Goal: Find specific page/section: Find specific page/section

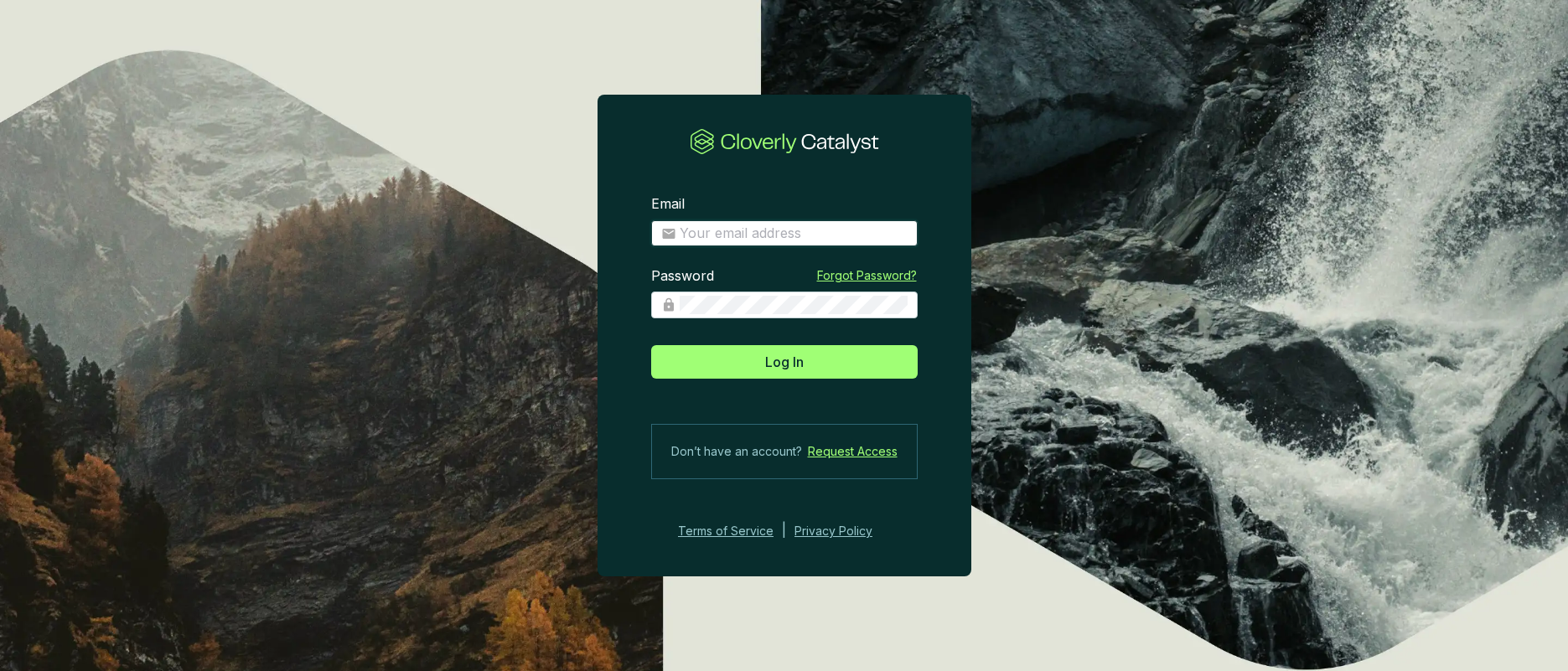
click at [782, 237] on input "Email" at bounding box center [794, 234] width 228 height 19
type input "[PERSON_NAME][EMAIL_ADDRESS][DOMAIN_NAME]"
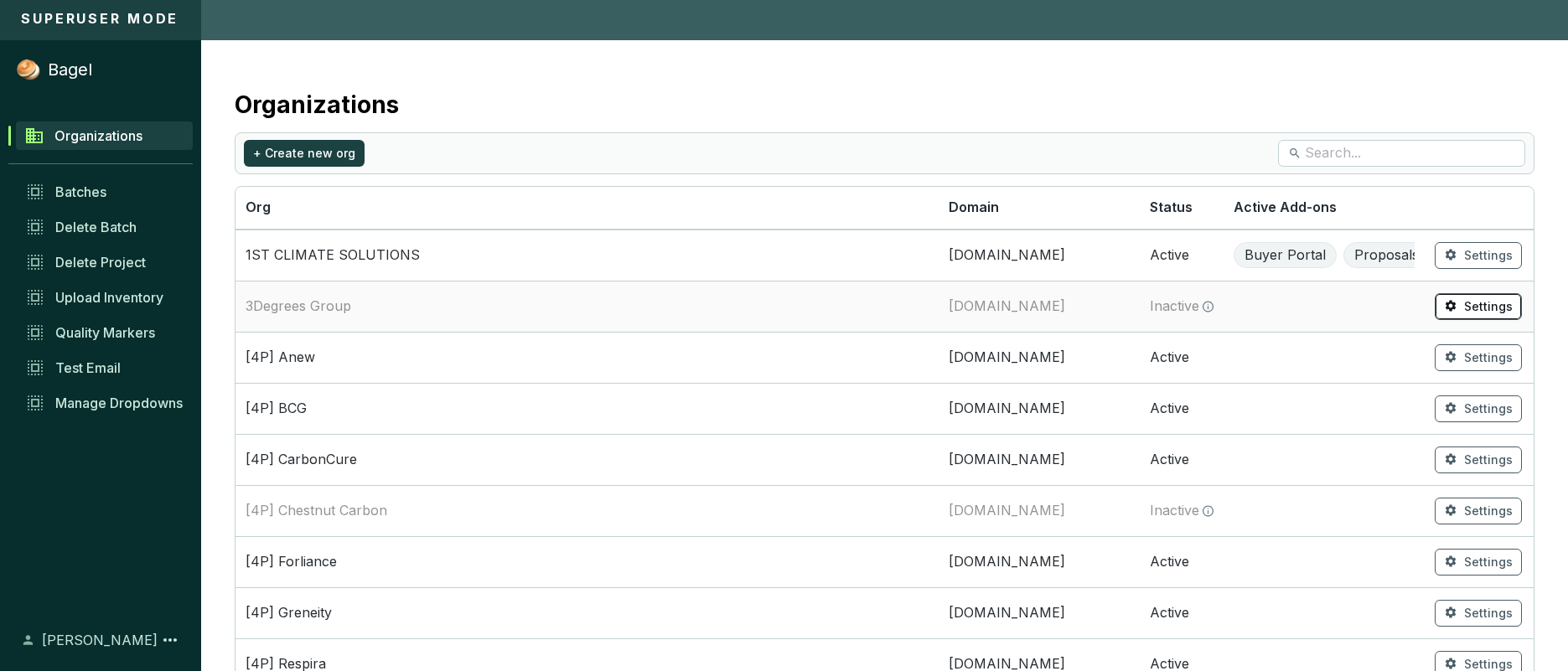
click at [1475, 313] on span "Settings" at bounding box center [1488, 306] width 48 height 17
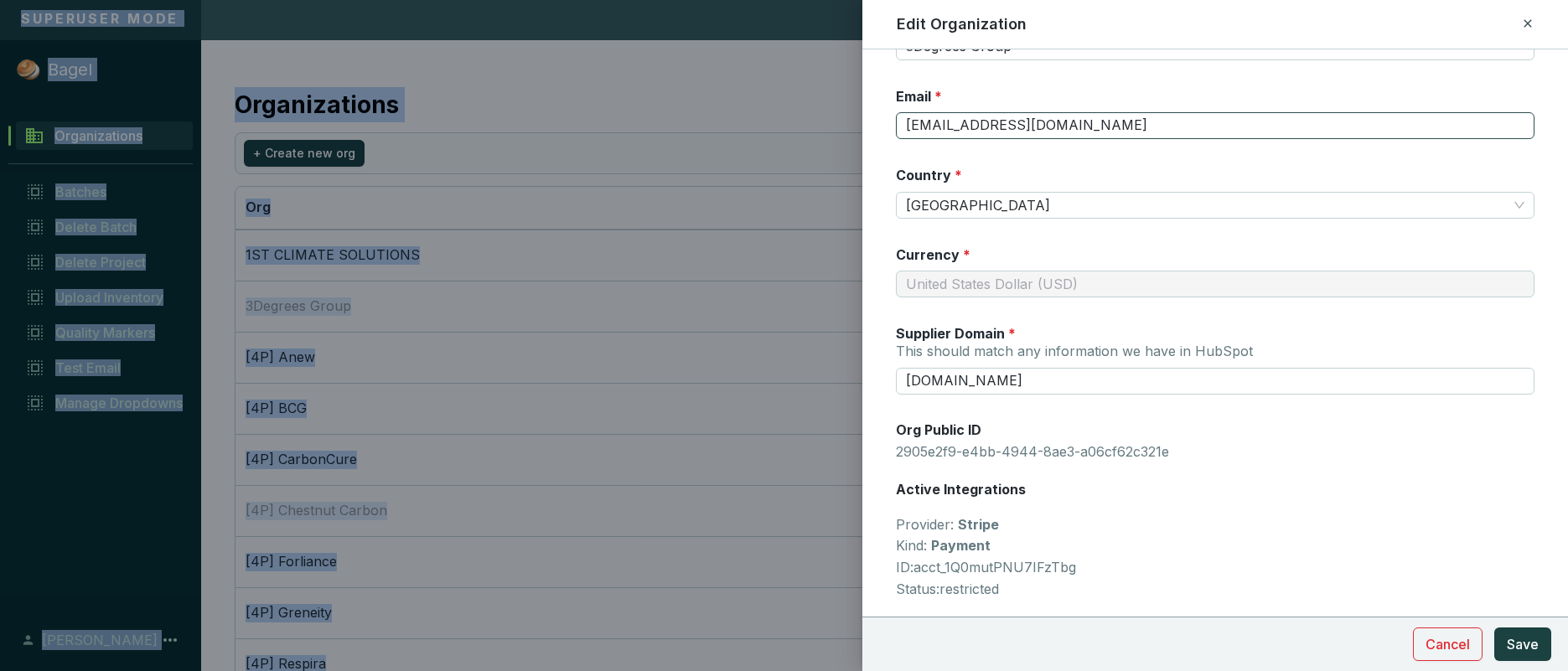
scroll to position [89, 0]
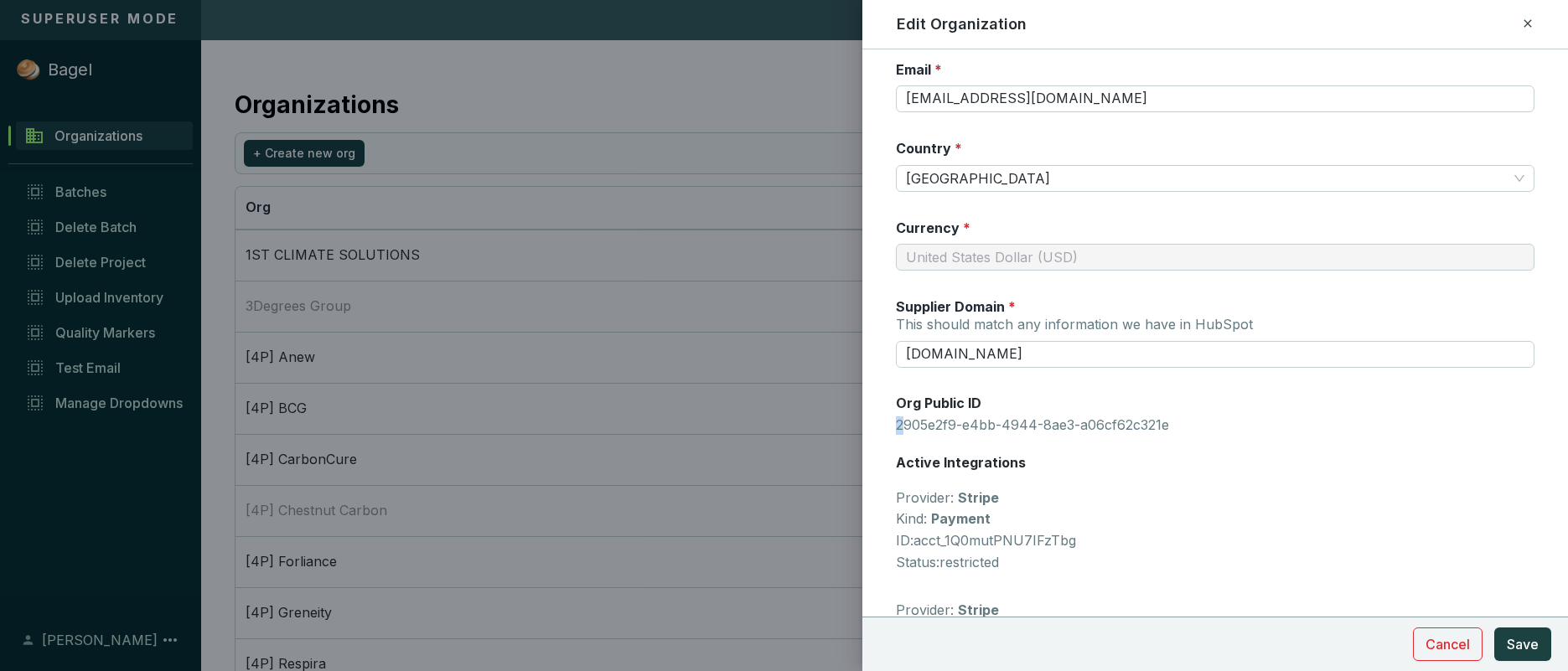
drag, startPoint x: 1183, startPoint y: 430, endPoint x: 900, endPoint y: 424, distance: 283.1
click at [900, 424] on p "2905e2f9-e4bb-4944-8ae3-a06cf62c321e" at bounding box center [1214, 426] width 639 height 19
drag, startPoint x: 899, startPoint y: 424, endPoint x: 1175, endPoint y: 434, distance: 276.2
click at [1175, 434] on div "Organization Name * 3Degrees Group Email * [EMAIL_ADDRESS][DOMAIN_NAME] Country…" at bounding box center [1214, 553] width 639 height 1145
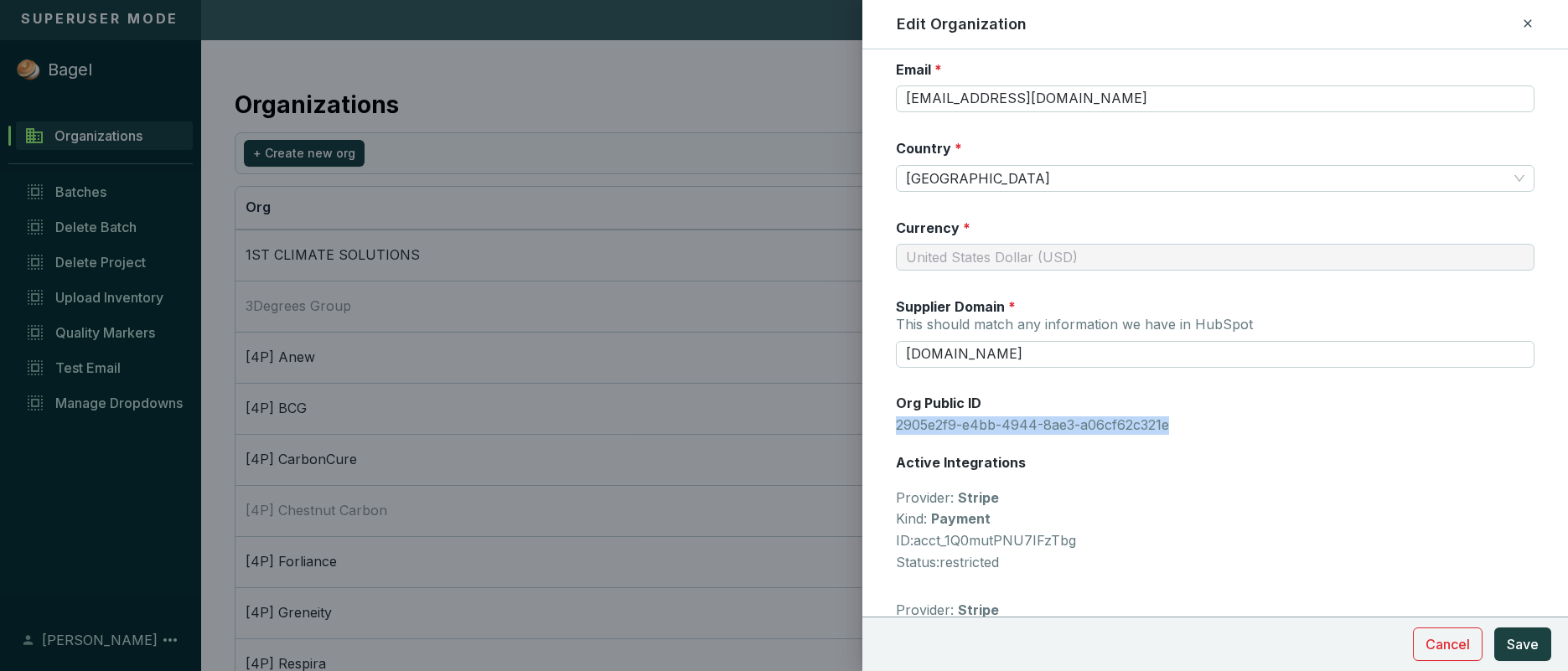
copy p "2905e2f9-e4bb-4944-8ae3-a06cf62c321e"
click at [1531, 29] on icon at bounding box center [1527, 23] width 13 height 20
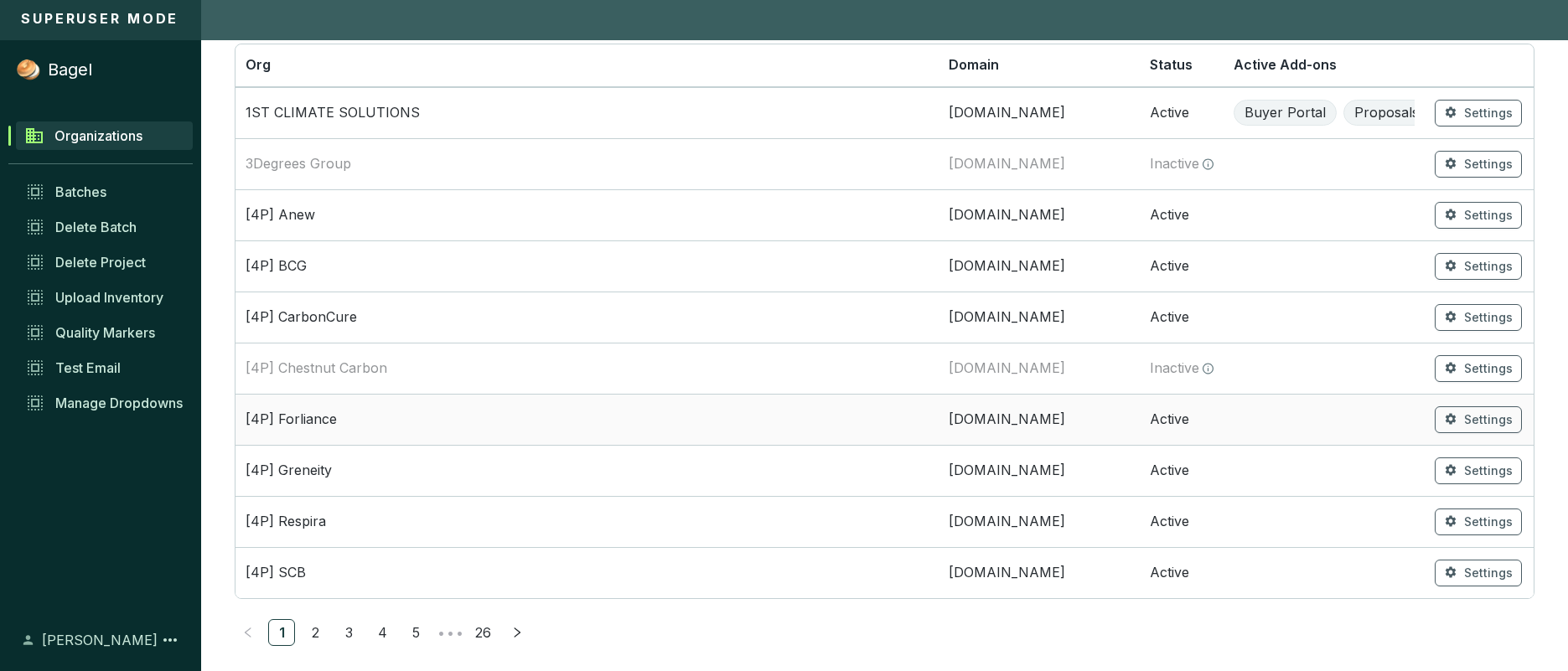
scroll to position [161, 0]
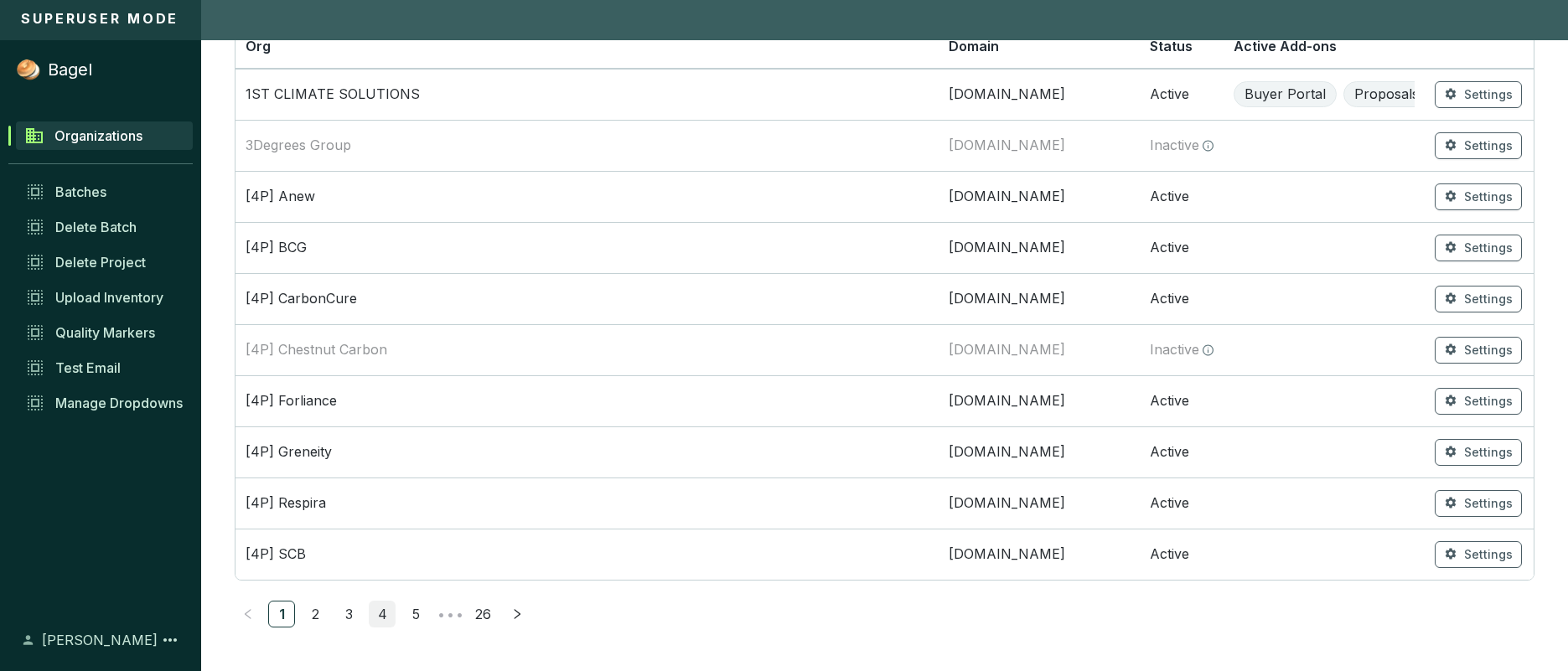
click at [383, 617] on link "4" at bounding box center [382, 614] width 25 height 25
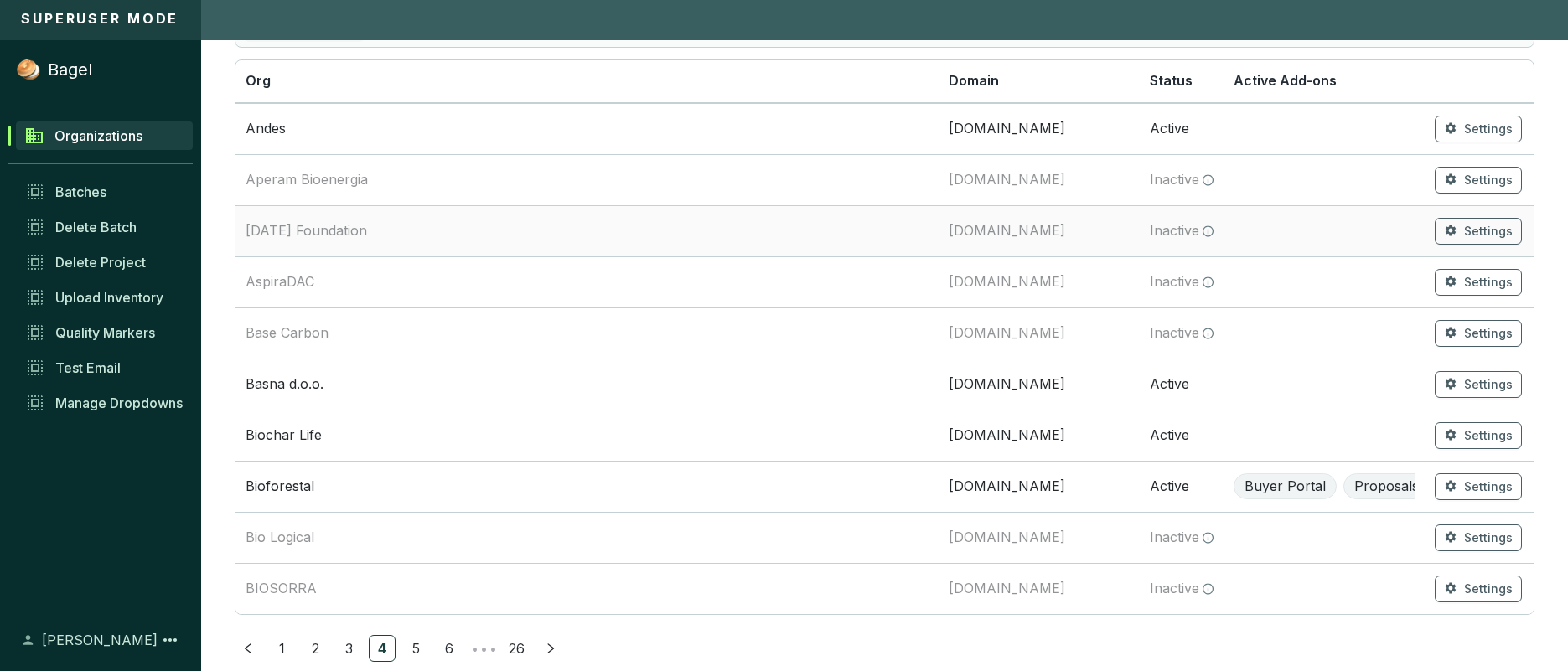
scroll to position [153, 0]
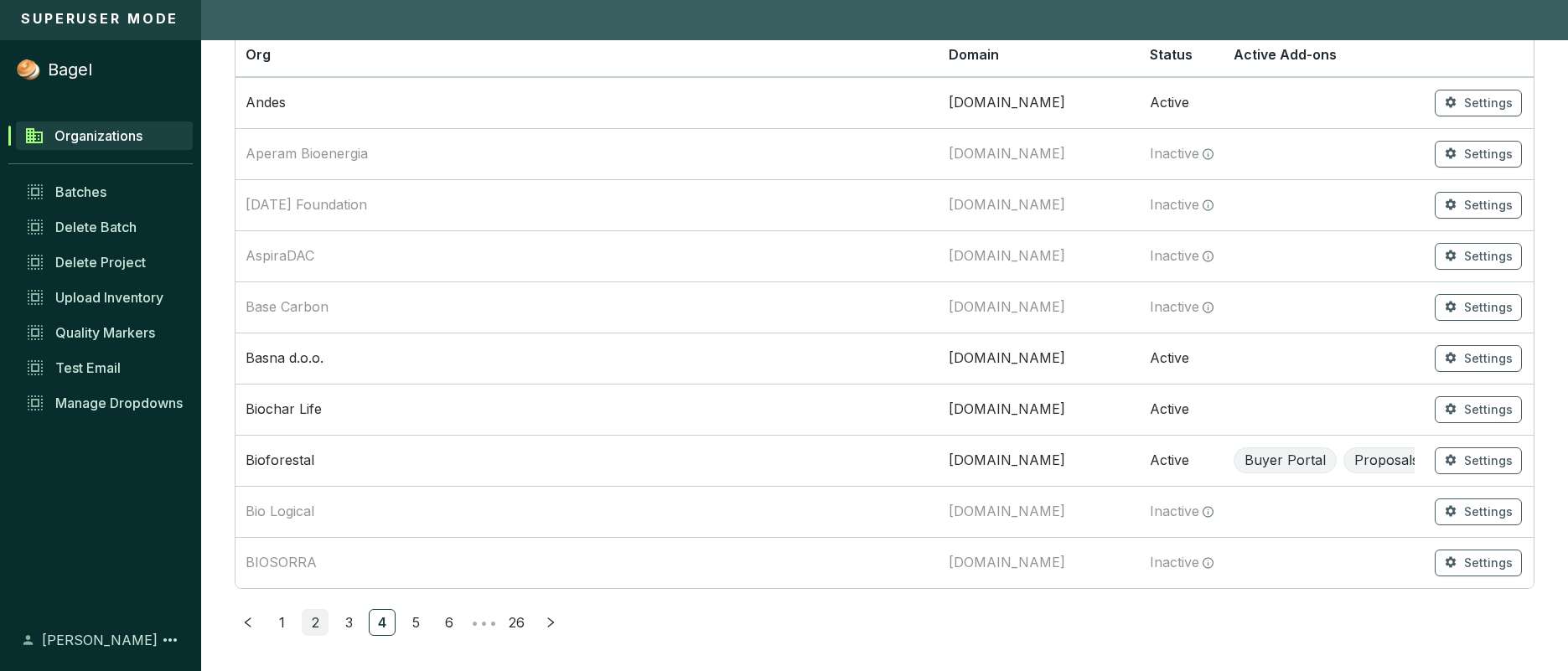
click at [318, 621] on link "2" at bounding box center [315, 622] width 25 height 25
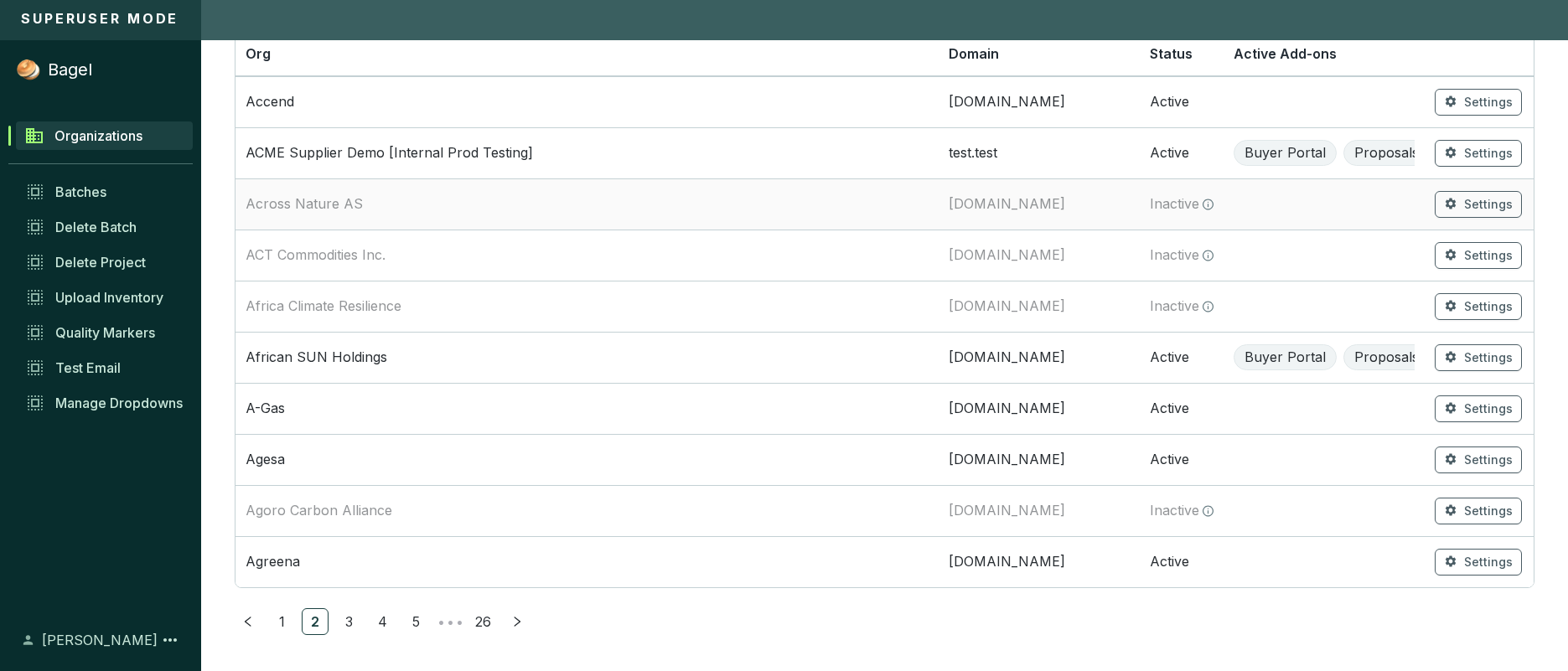
scroll to position [161, 0]
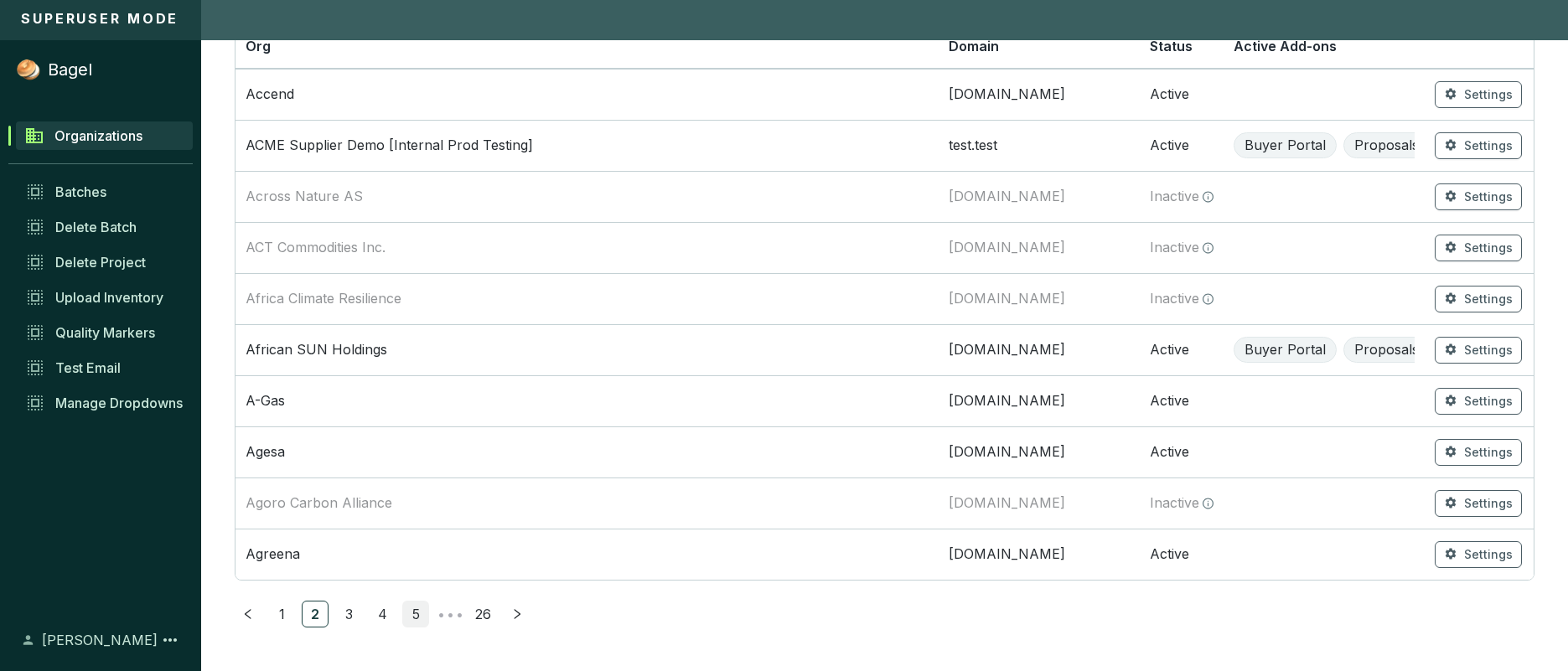
click at [413, 617] on link "5" at bounding box center [416, 614] width 25 height 25
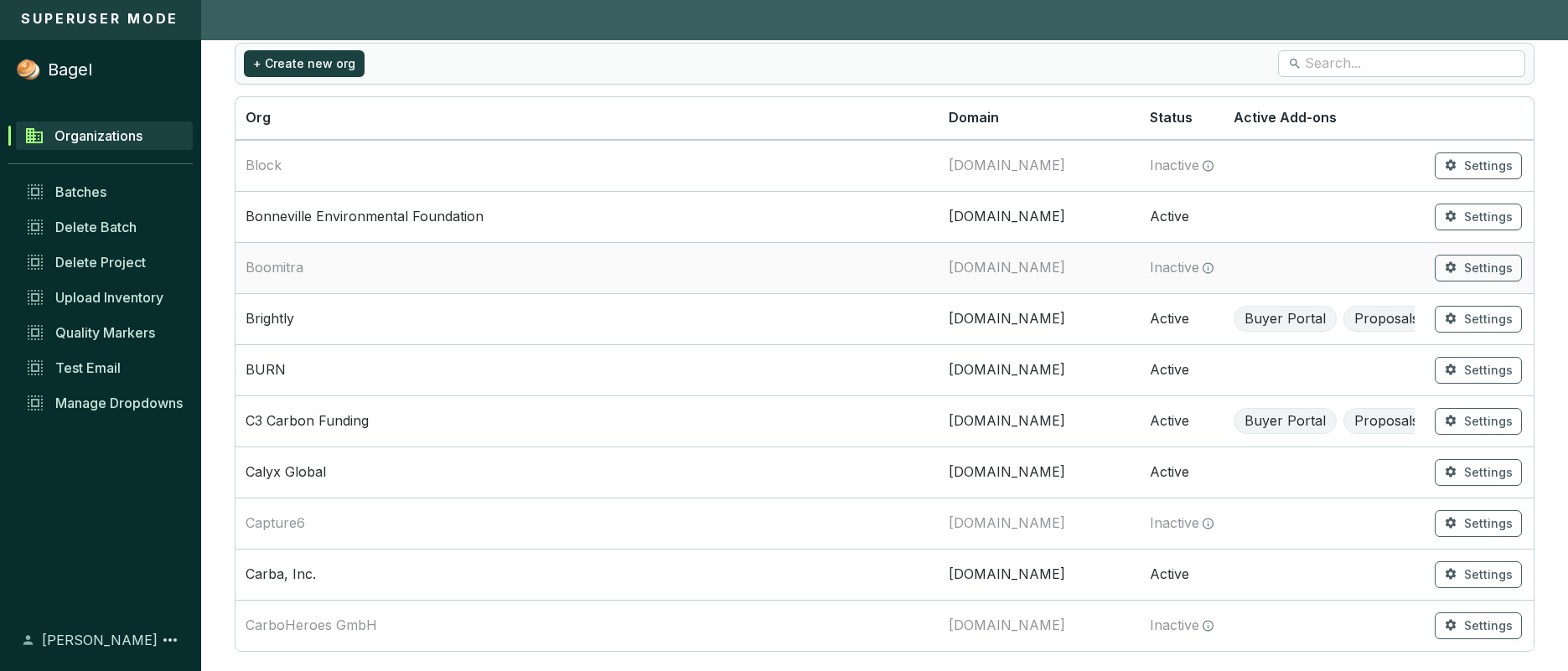
scroll to position [93, 0]
click at [544, 358] on td "BURN" at bounding box center [586, 367] width 703 height 51
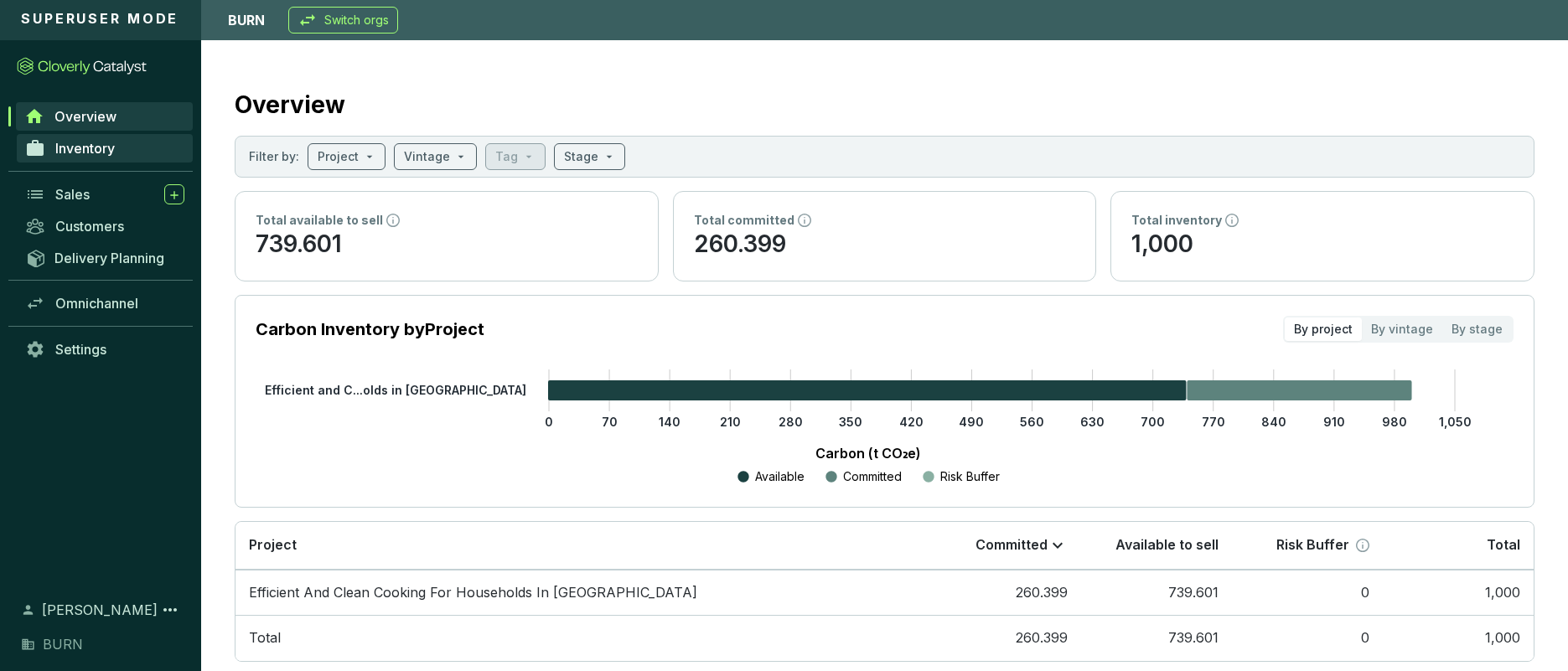
click at [116, 155] on link "Inventory" at bounding box center [105, 148] width 176 height 29
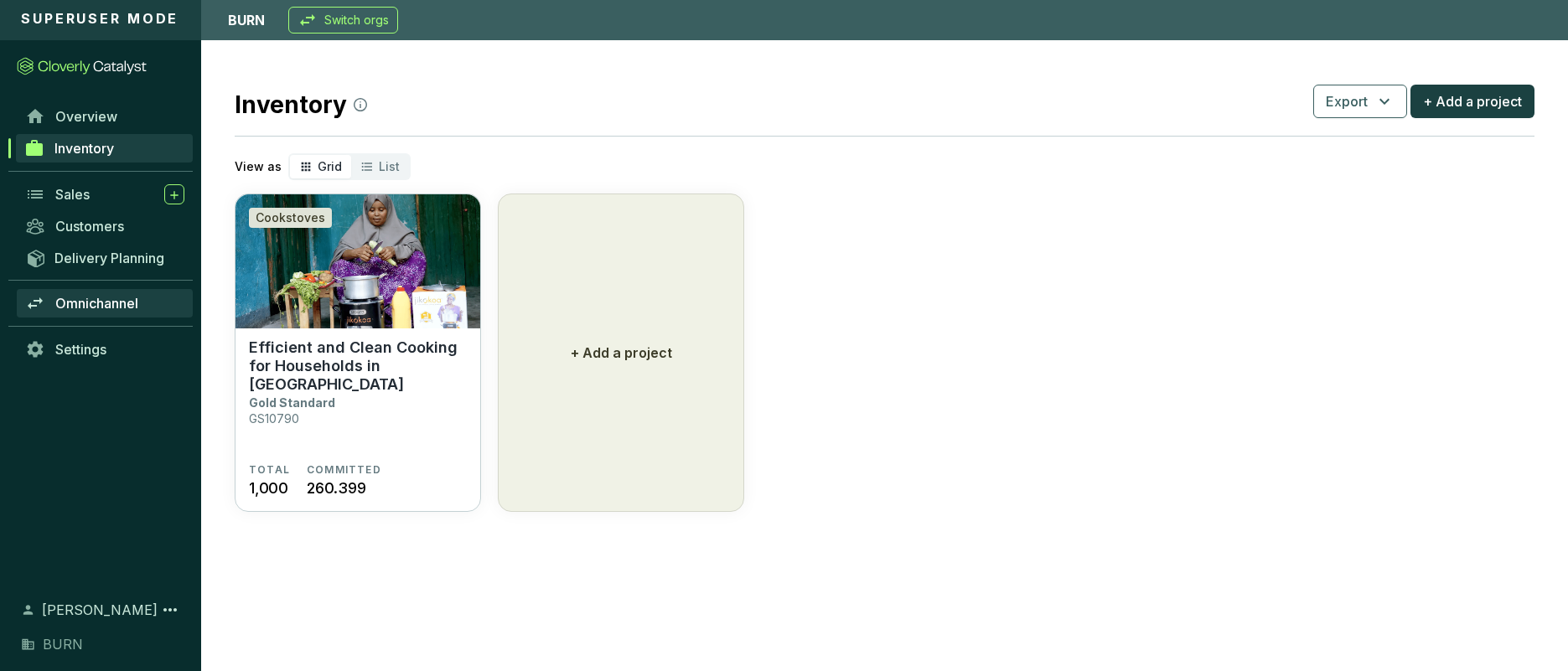
click at [136, 305] on span "Omnichannel" at bounding box center [97, 303] width 83 height 17
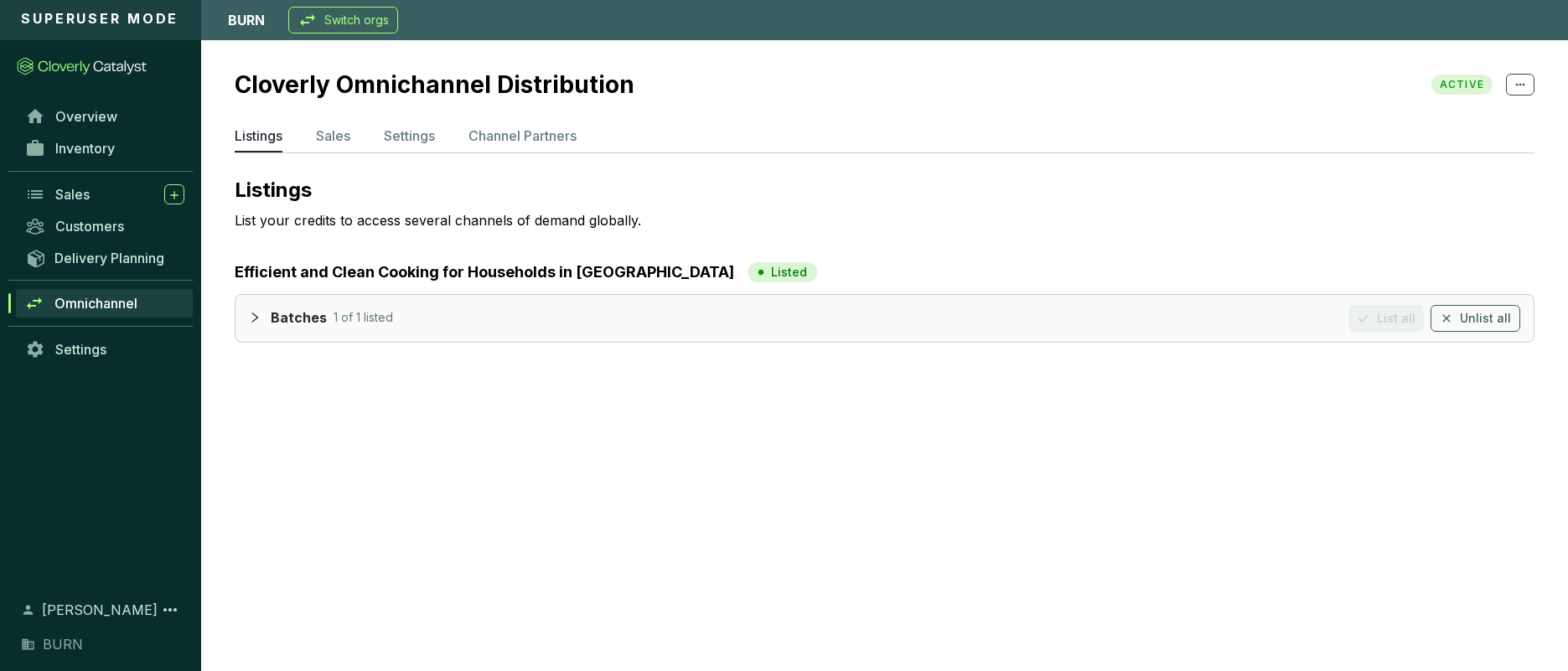
click at [256, 313] on icon "collapsed" at bounding box center [254, 317] width 12 height 12
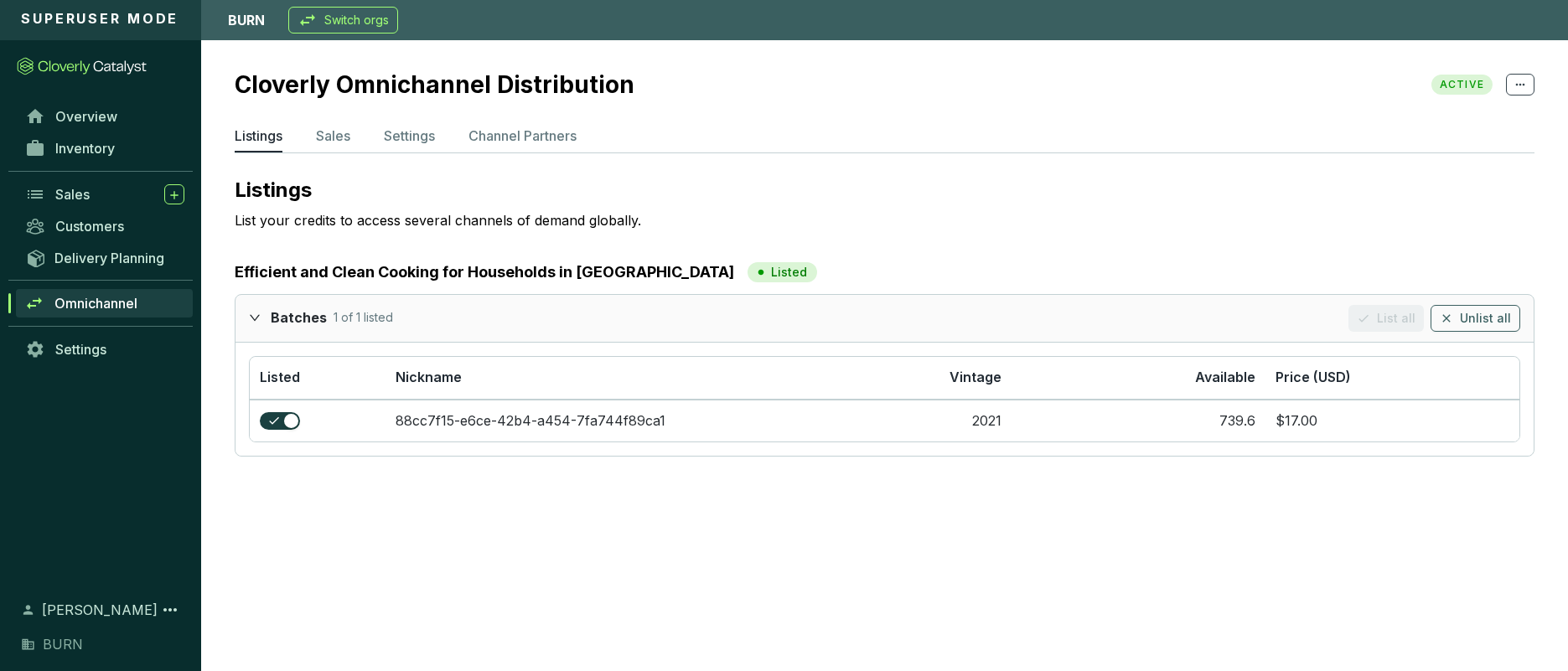
click at [347, 20] on p "Switch orgs" at bounding box center [357, 20] width 65 height 17
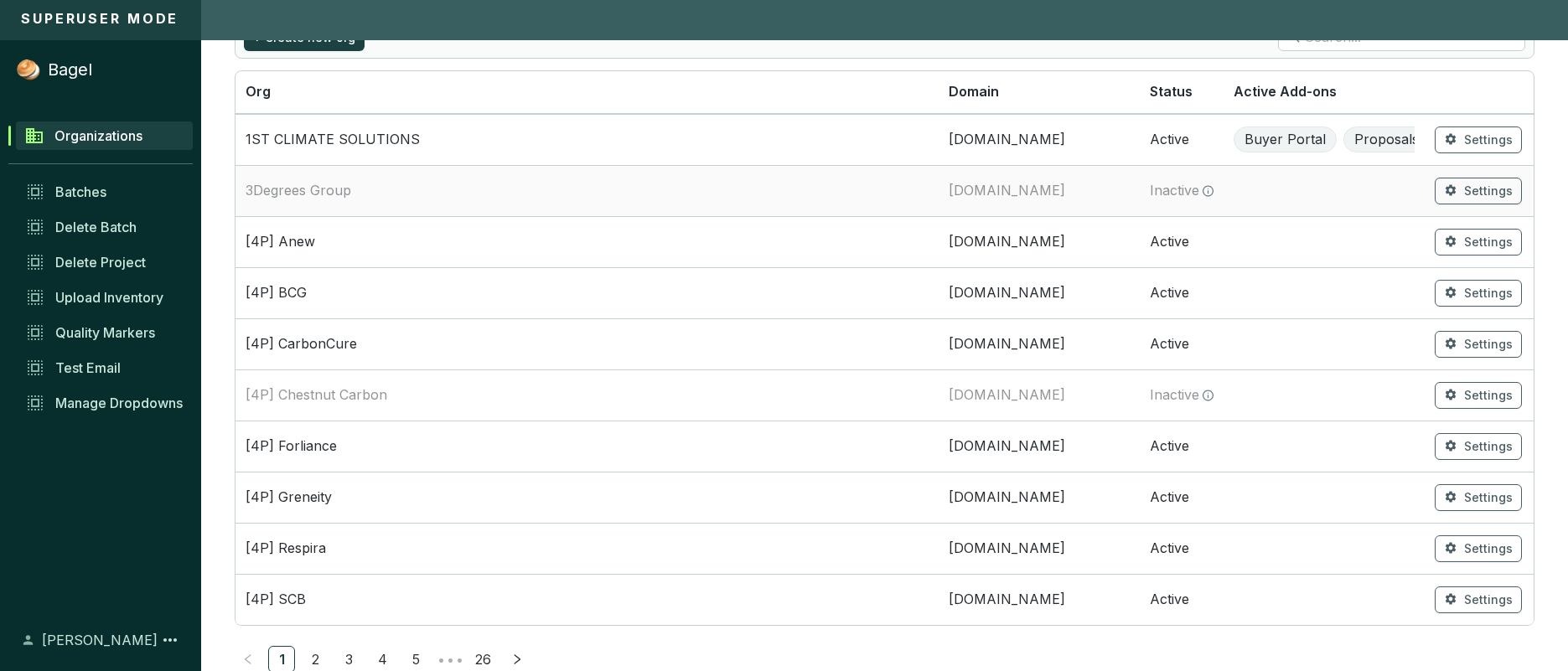
scroll to position [161, 0]
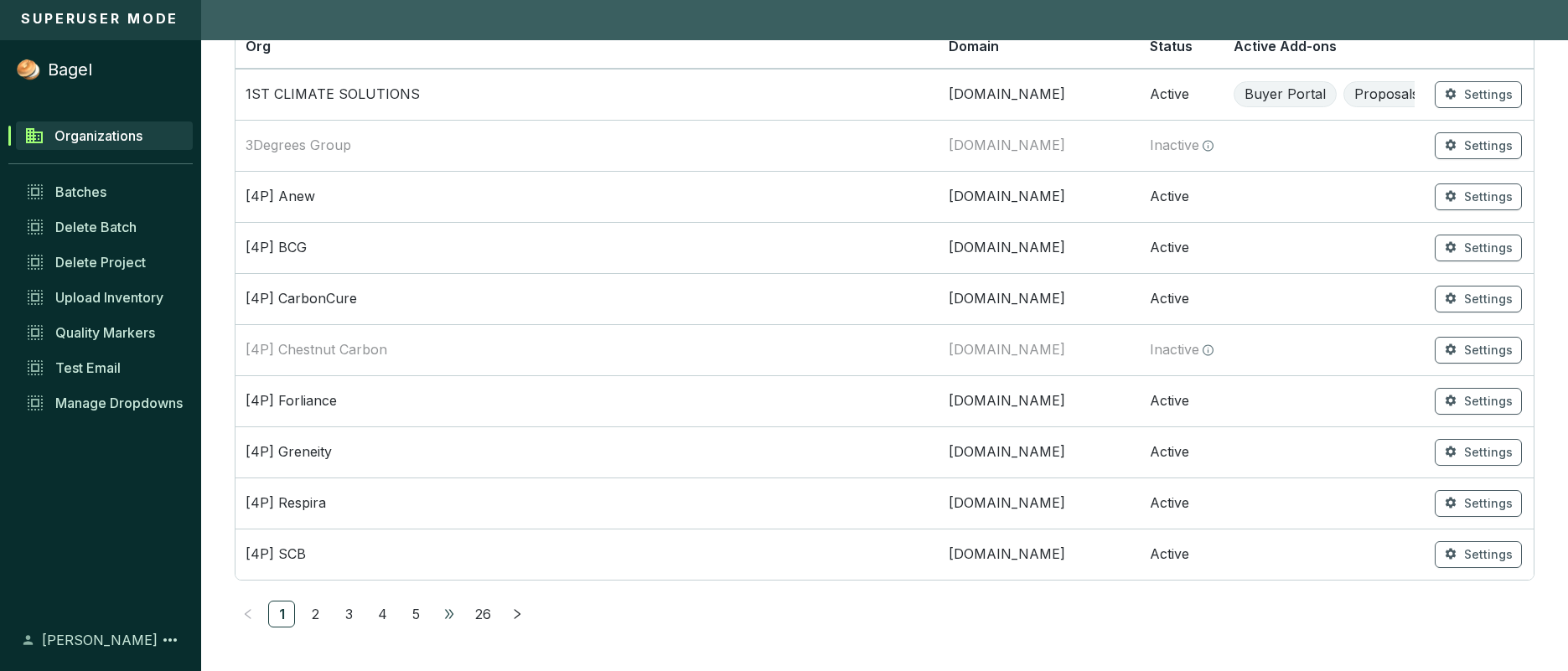
click at [441, 616] on span "•••" at bounding box center [449, 614] width 27 height 27
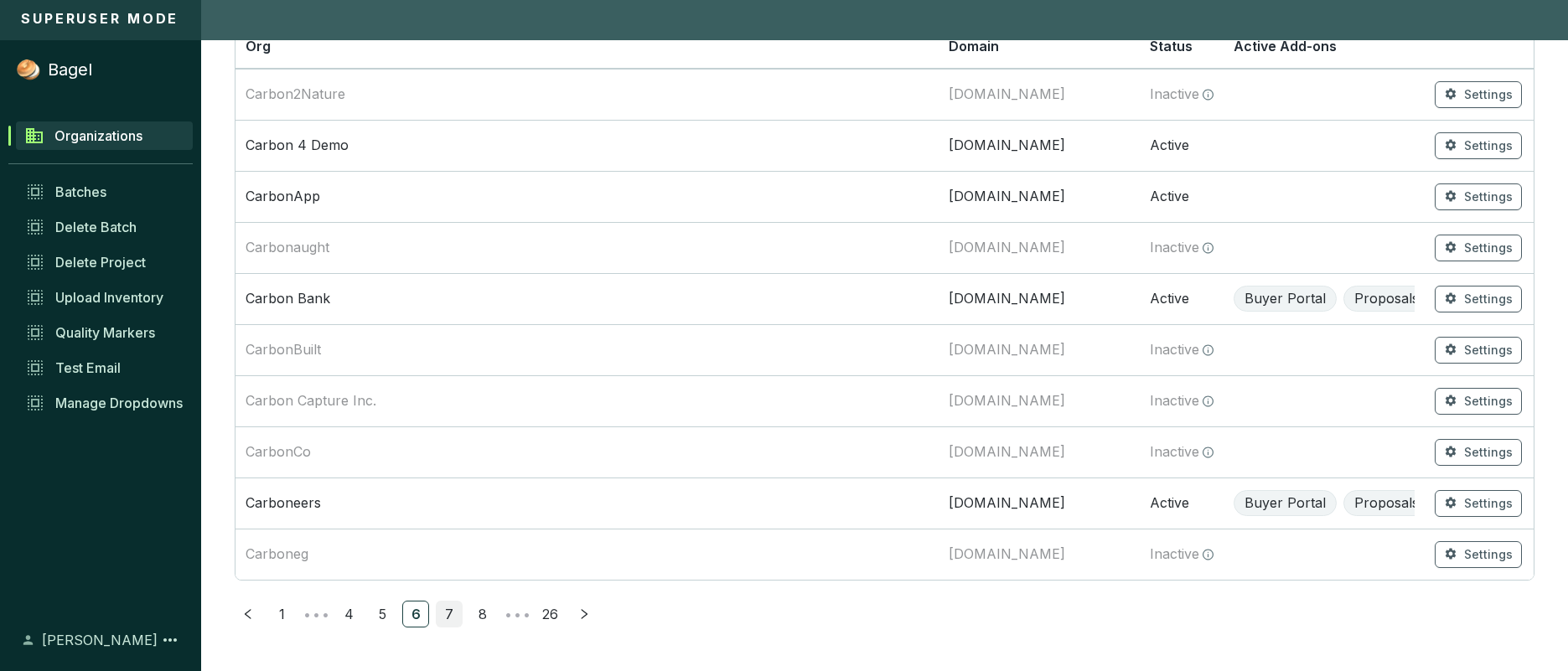
click at [448, 615] on link "7" at bounding box center [449, 614] width 25 height 25
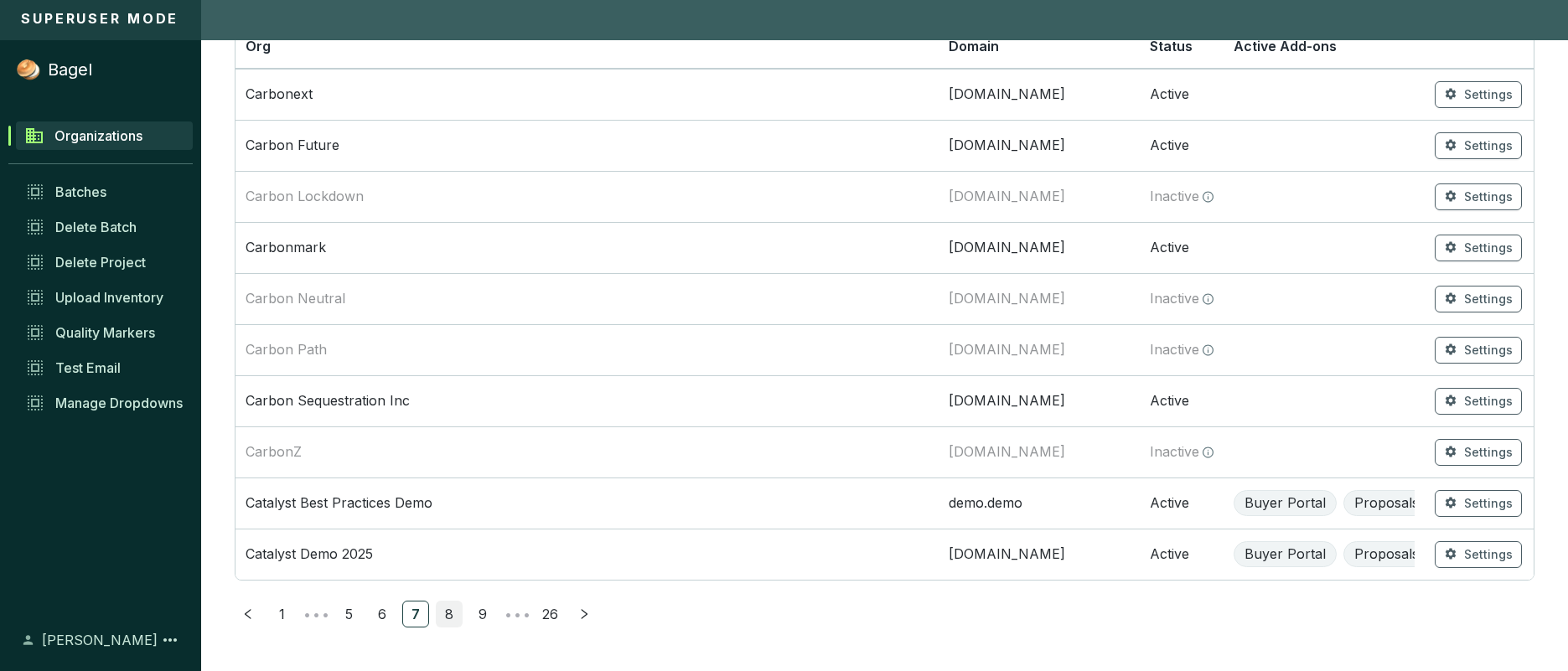
click at [451, 614] on link "8" at bounding box center [449, 614] width 25 height 25
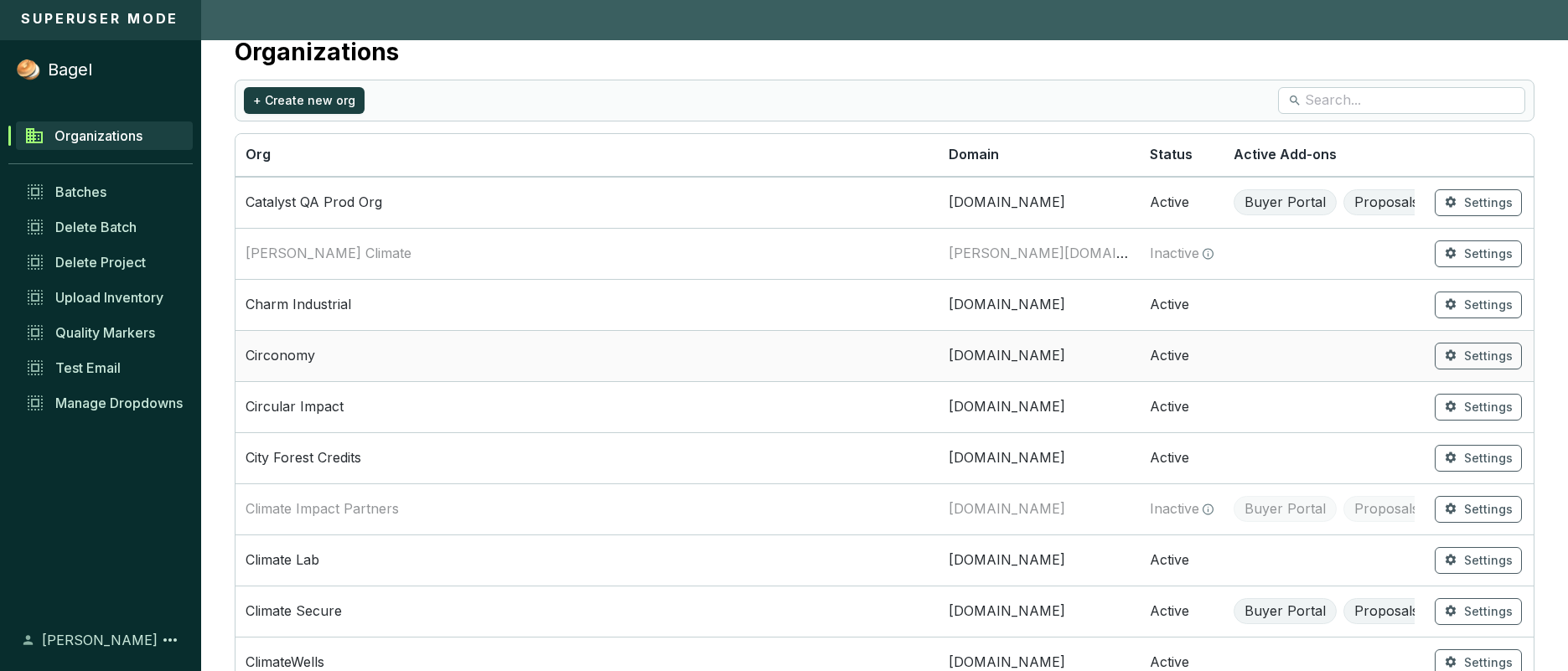
scroll to position [54, 0]
click at [548, 446] on td "City Forest Credits" at bounding box center [586, 456] width 703 height 51
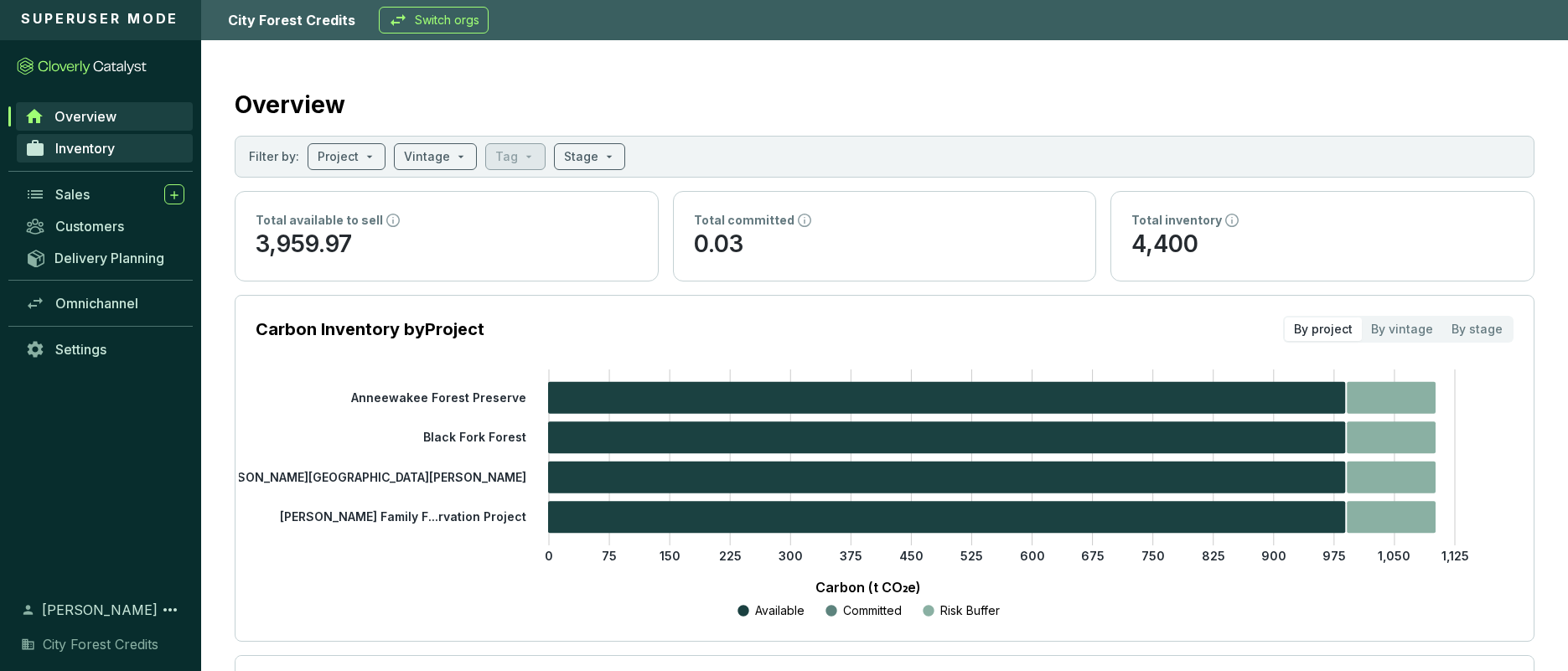
click at [144, 152] on link "Inventory" at bounding box center [105, 148] width 176 height 29
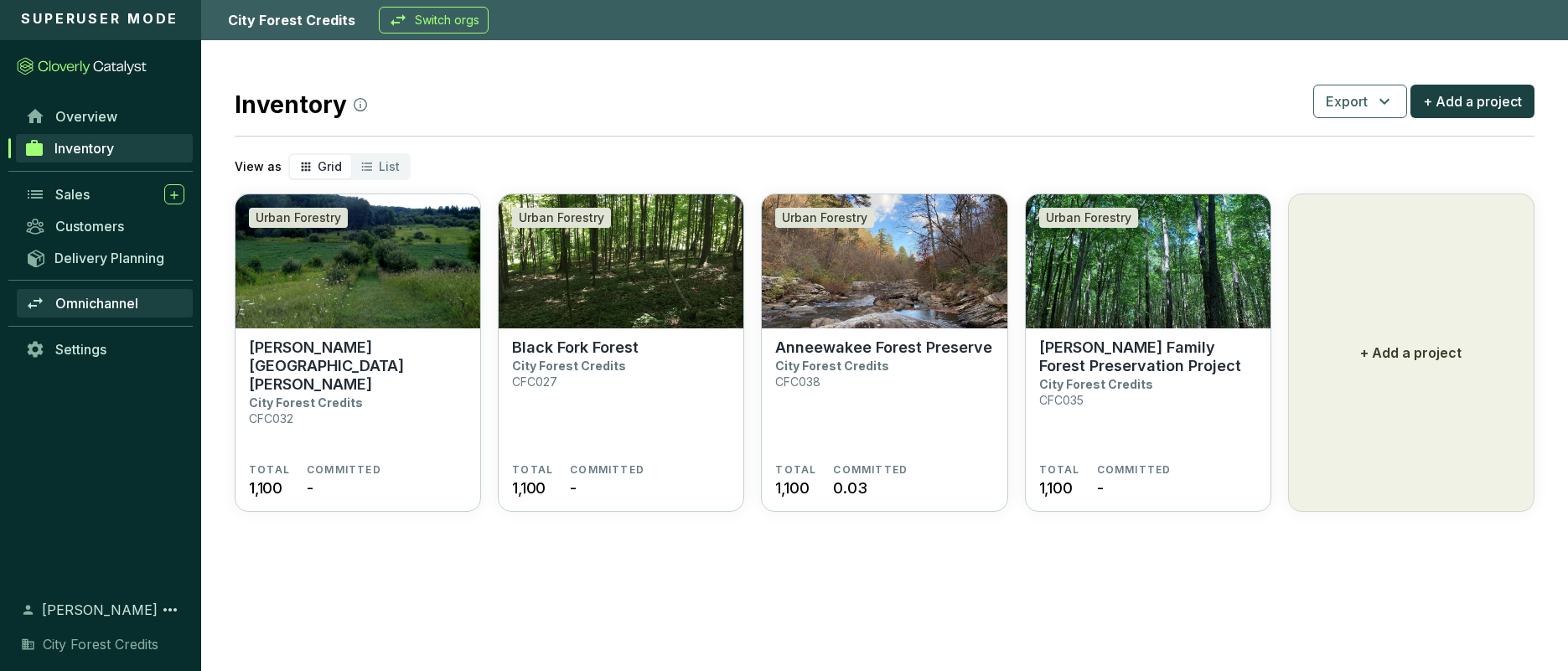
click at [112, 306] on span "Omnichannel" at bounding box center [97, 303] width 83 height 17
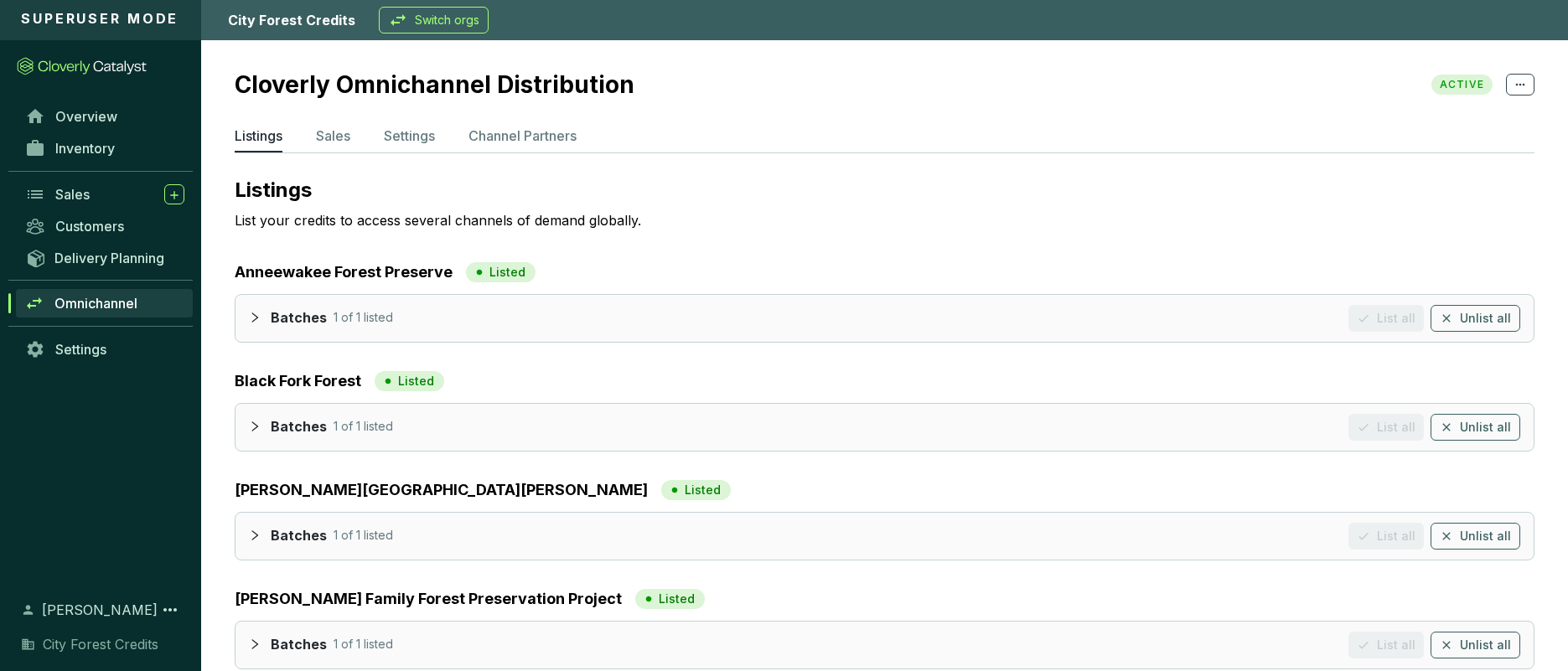
click at [426, 27] on p "Switch orgs" at bounding box center [447, 20] width 65 height 17
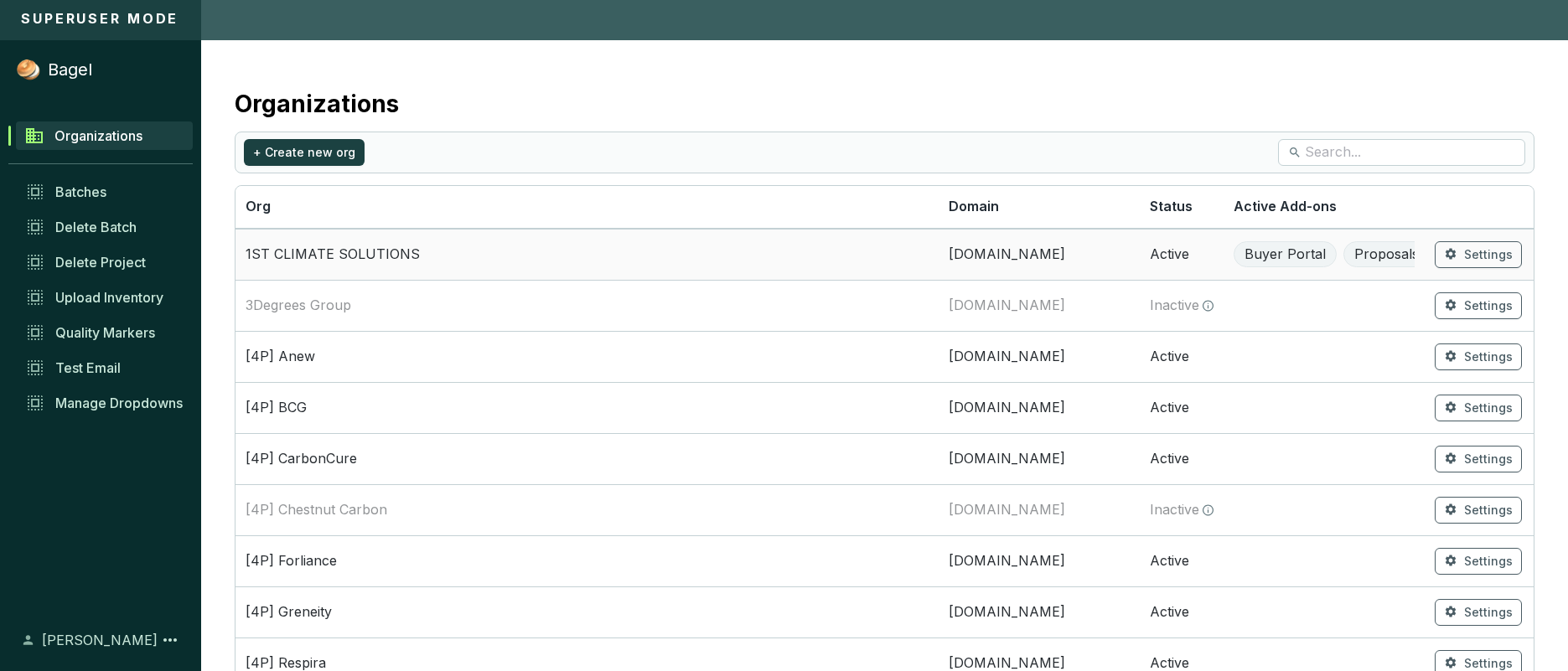
scroll to position [161, 0]
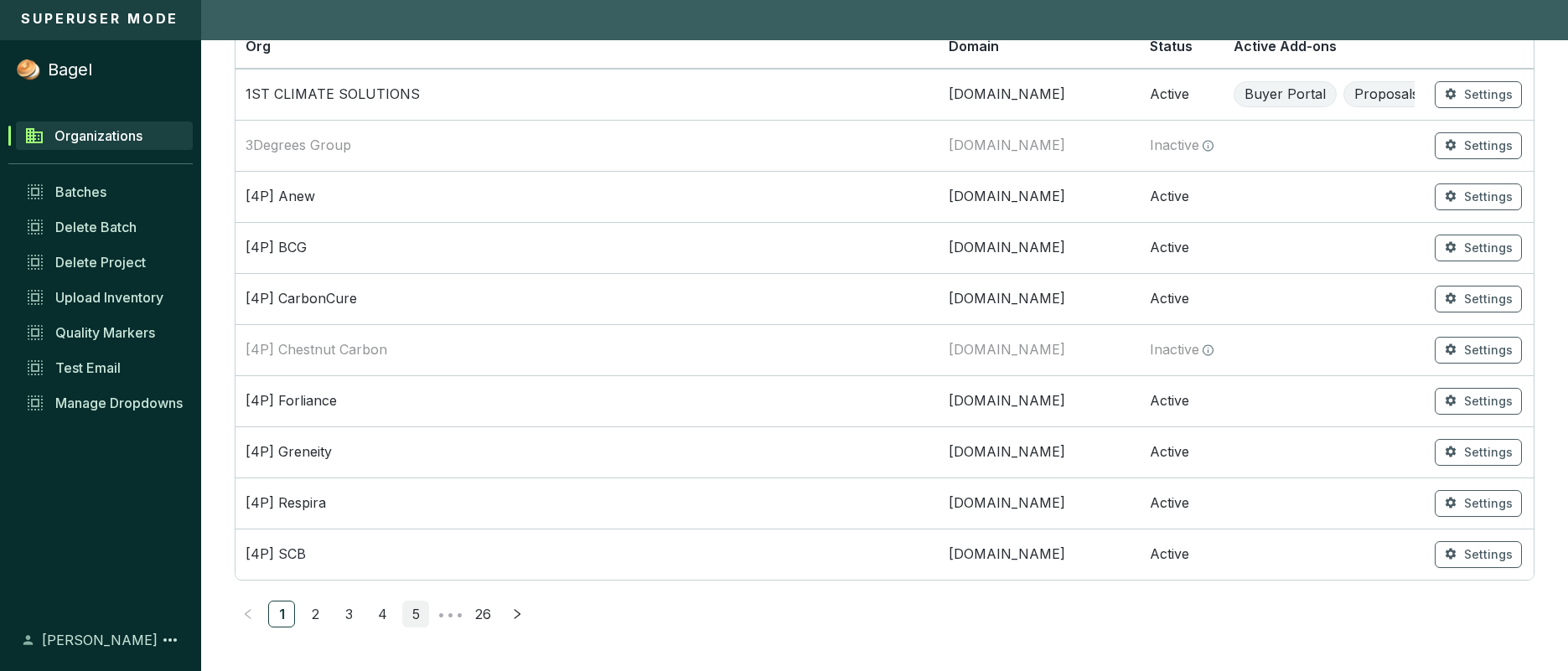
click at [418, 613] on link "5" at bounding box center [416, 614] width 25 height 25
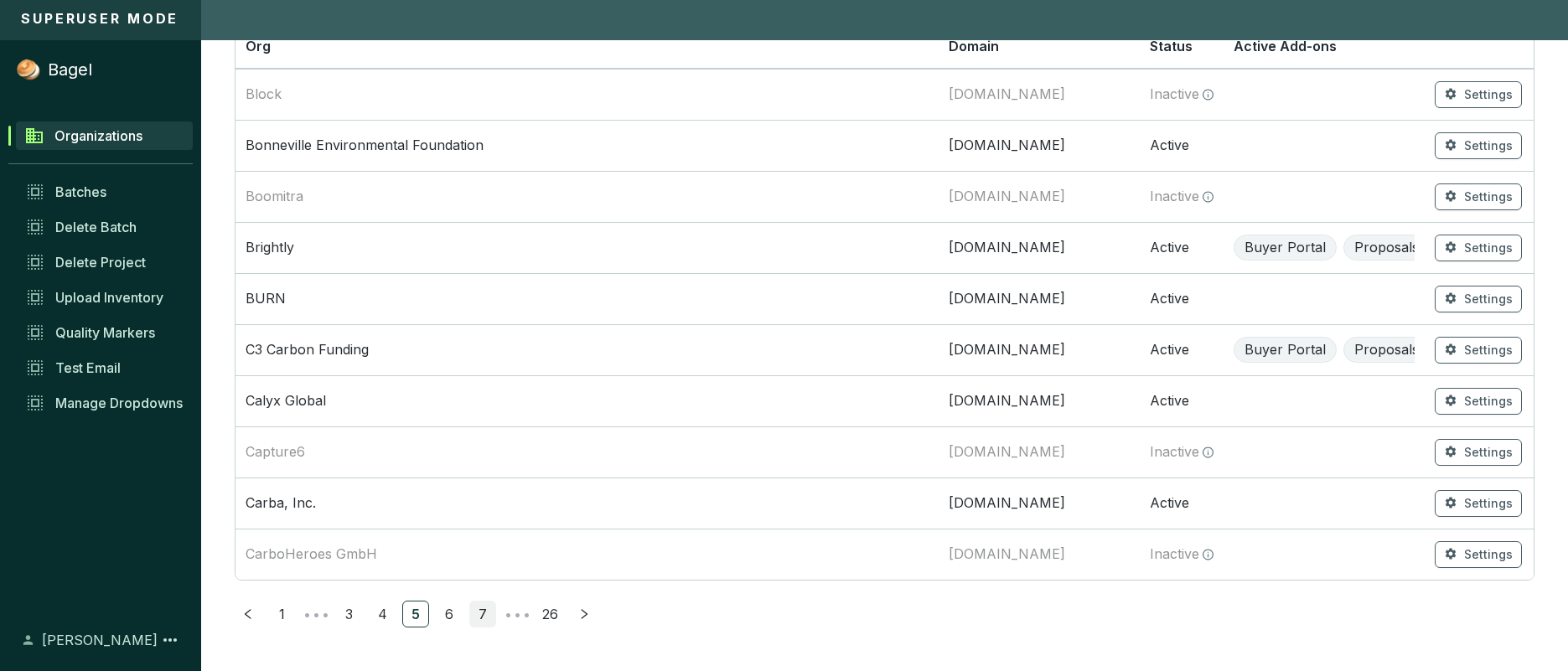
click at [485, 614] on link "7" at bounding box center [482, 614] width 25 height 25
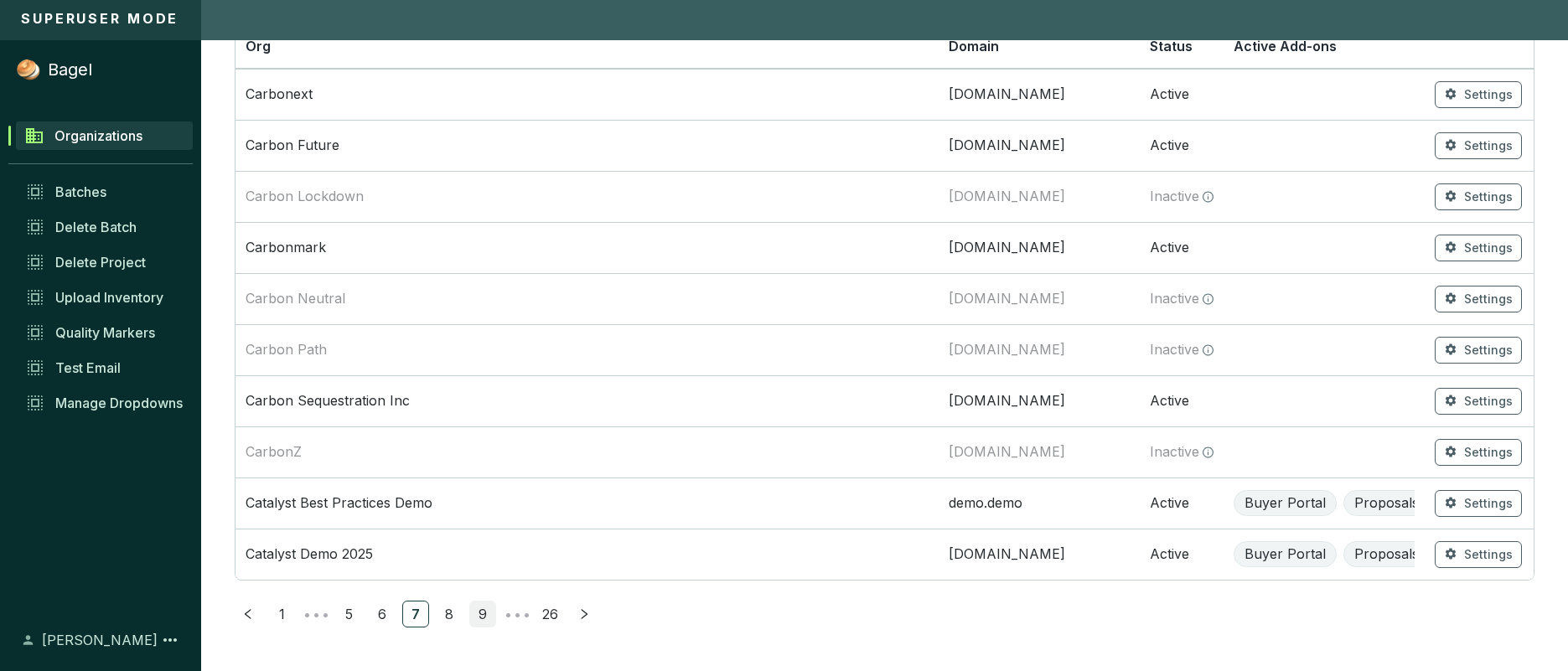
click at [487, 613] on link "9" at bounding box center [482, 614] width 25 height 25
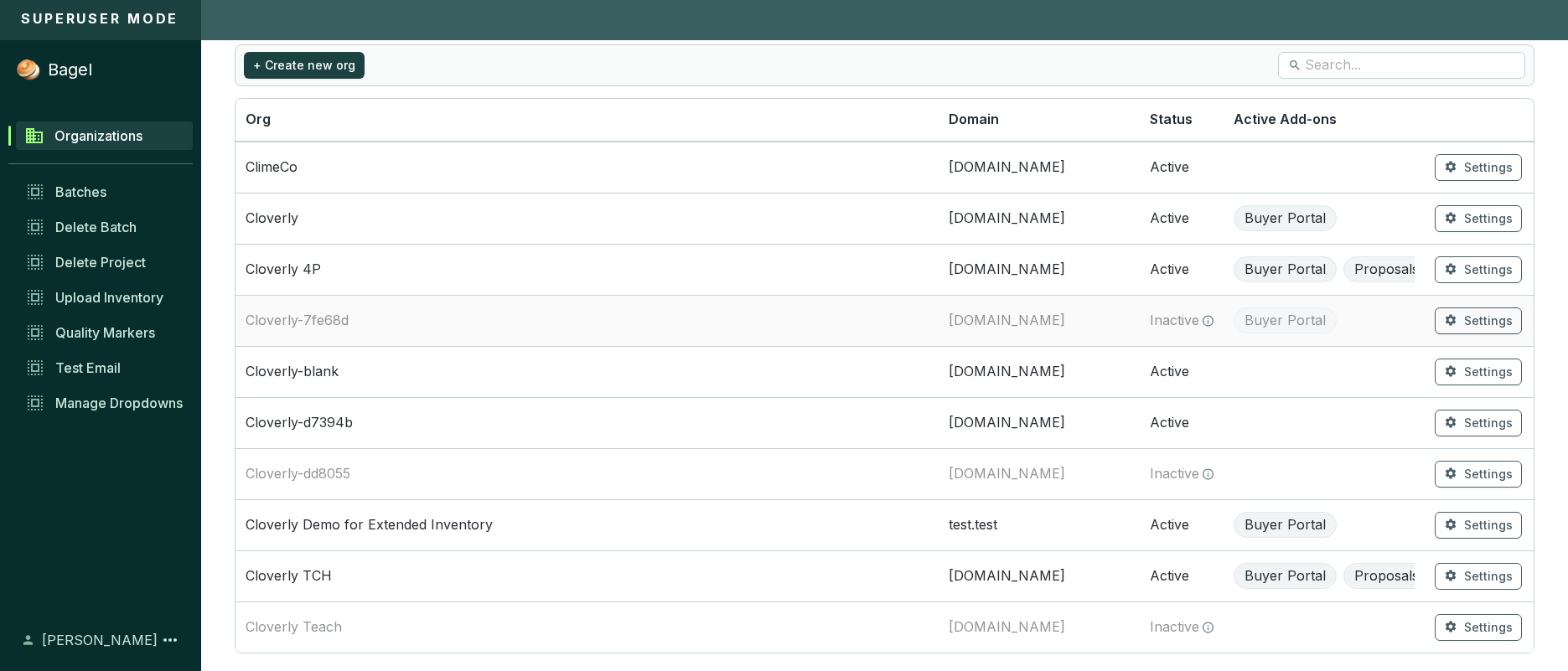
scroll to position [93, 0]
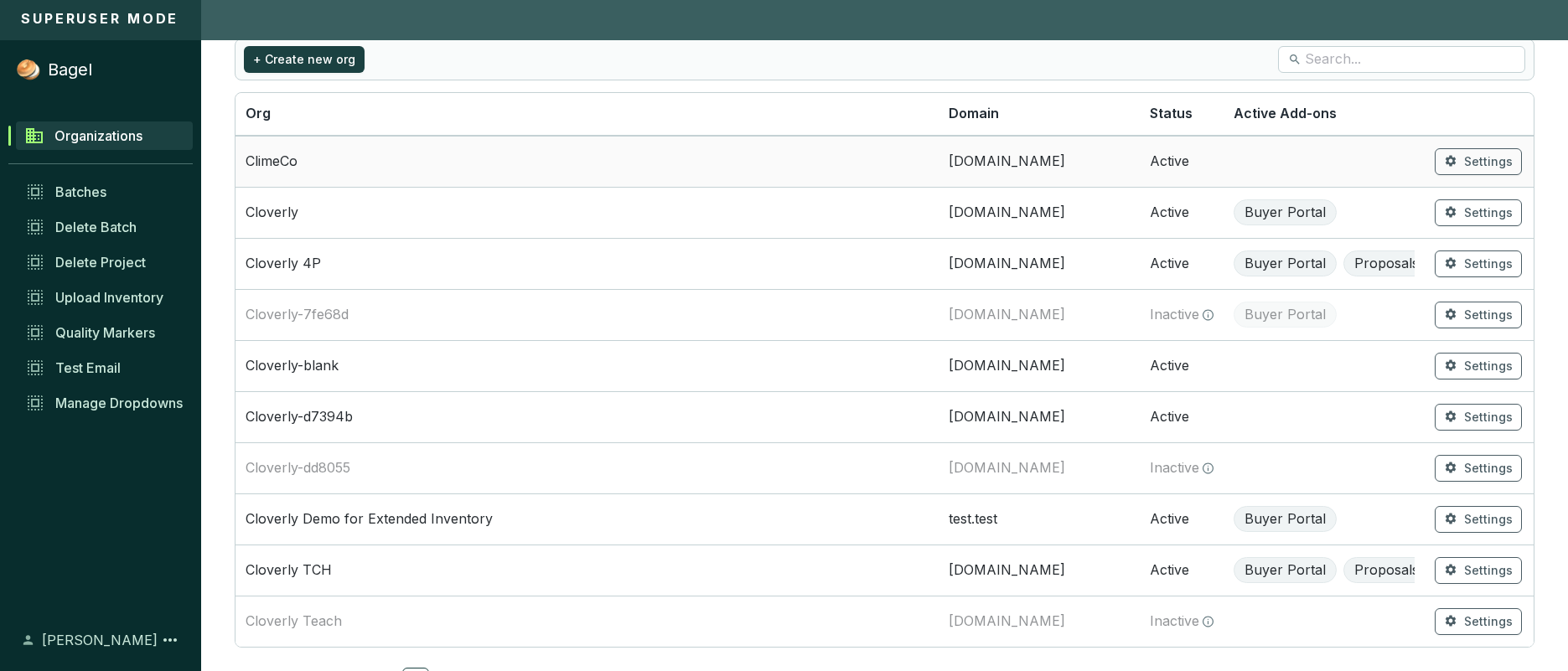
click at [539, 159] on td "ClimeCo" at bounding box center [586, 161] width 703 height 51
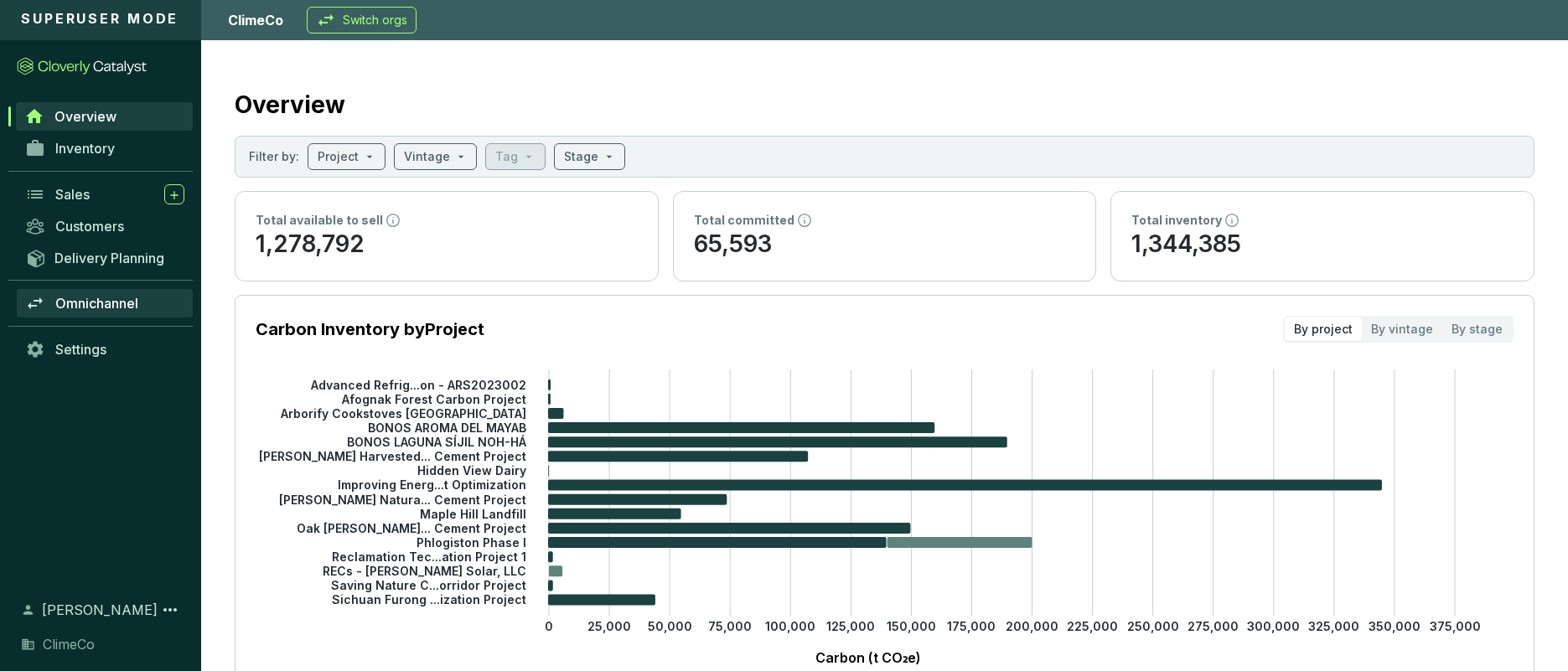
click at [137, 306] on span "Omnichannel" at bounding box center [97, 303] width 83 height 17
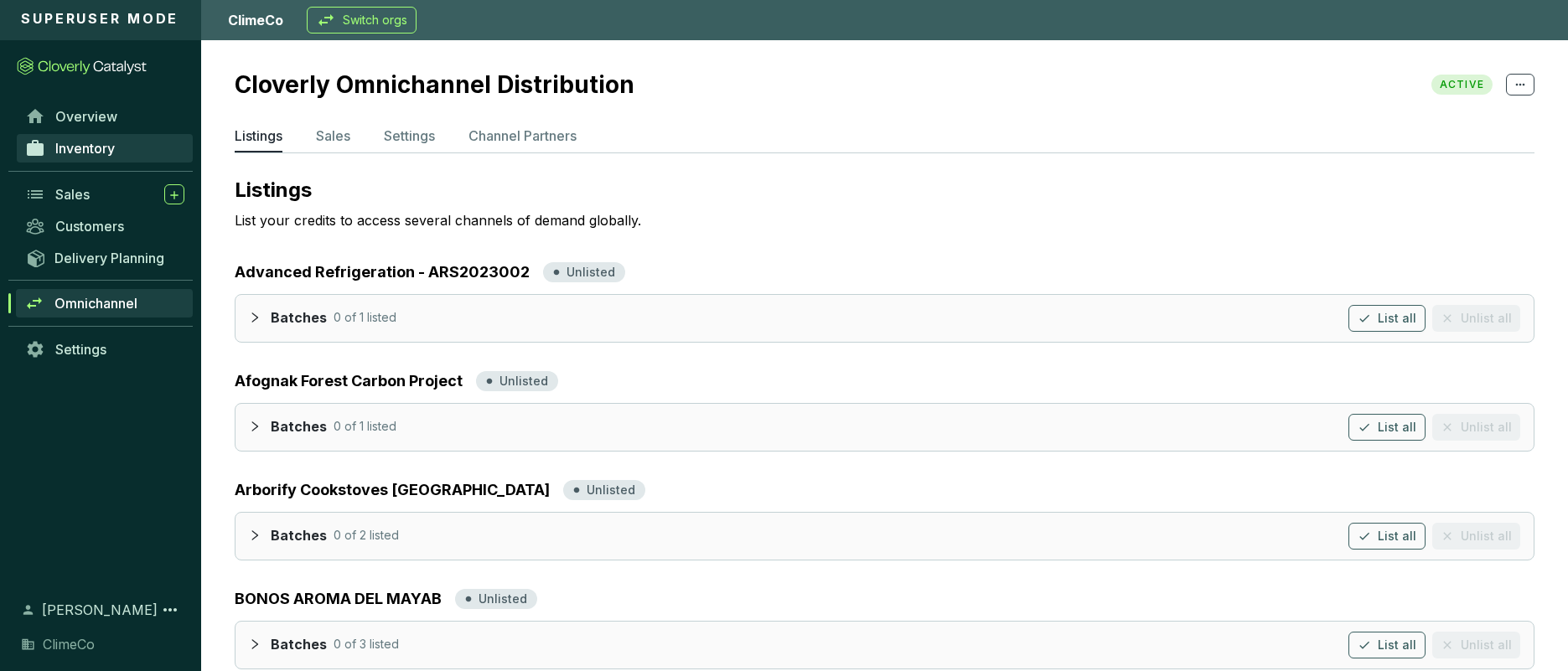
click at [128, 151] on link "Inventory" at bounding box center [105, 148] width 176 height 29
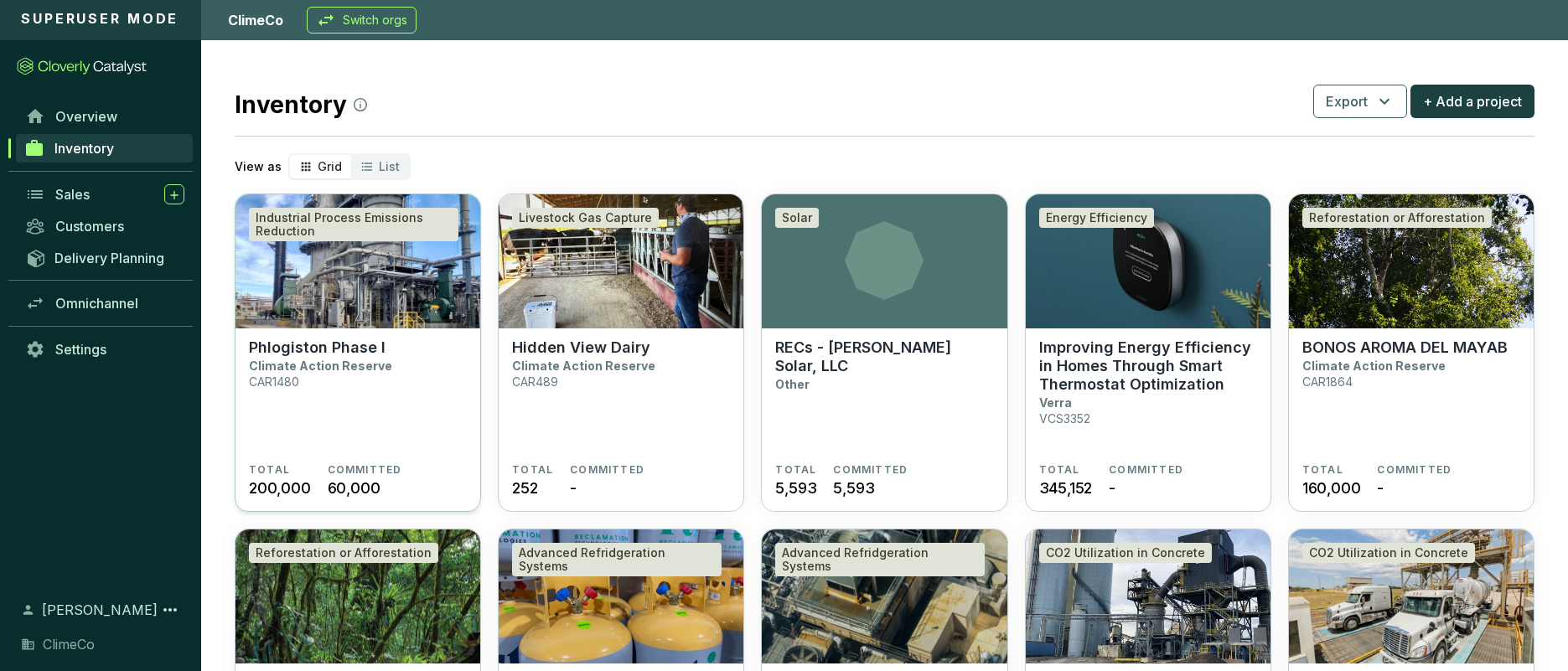
click at [406, 398] on section "Phlogiston Phase I Climate Action Reserve CAR1480" at bounding box center [357, 401] width 218 height 125
